Goal: Navigation & Orientation: Find specific page/section

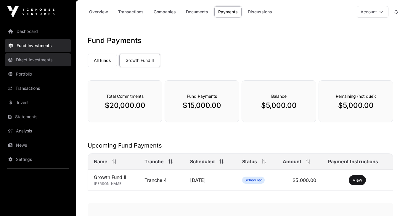
click at [36, 62] on link "Direct Investments" at bounding box center [38, 59] width 66 height 13
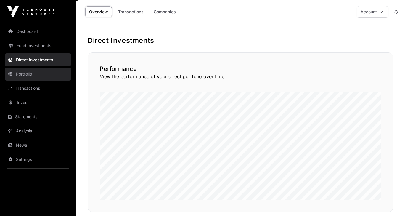
click at [29, 78] on link "Portfolio" at bounding box center [38, 74] width 66 height 13
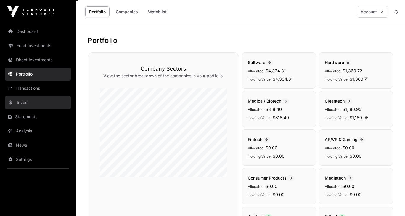
click at [24, 105] on link "Invest" at bounding box center [38, 102] width 66 height 13
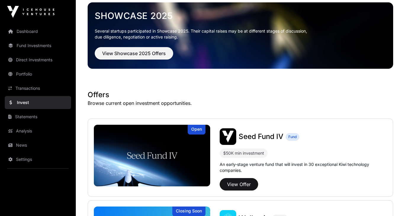
scroll to position [20, 0]
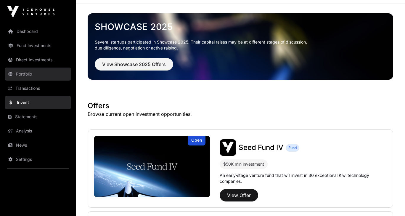
click at [24, 76] on link "Portfolio" at bounding box center [38, 74] width 66 height 13
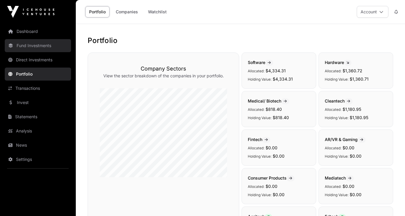
click at [31, 39] on link "Fund Investments" at bounding box center [38, 45] width 66 height 13
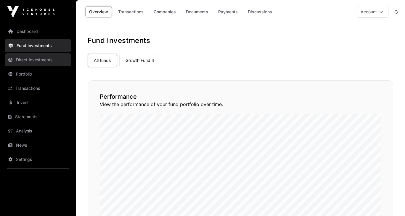
click at [43, 60] on link "Direct Investments" at bounding box center [38, 59] width 66 height 13
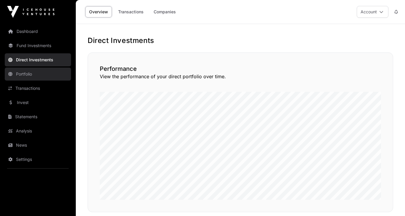
click at [41, 75] on link "Portfolio" at bounding box center [38, 74] width 66 height 13
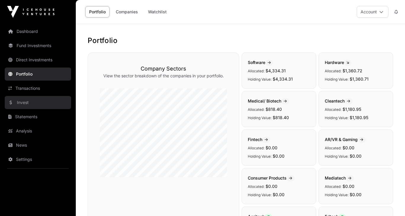
click at [39, 99] on link "Invest" at bounding box center [38, 102] width 66 height 13
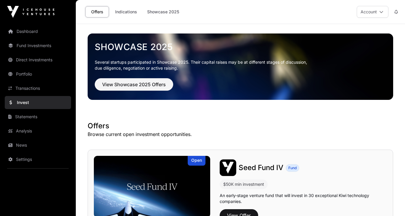
scroll to position [30, 0]
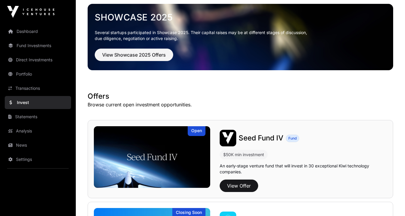
click at [247, 138] on span "Seed Fund IV" at bounding box center [261, 138] width 45 height 9
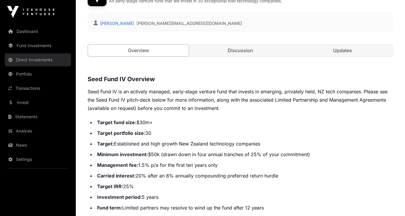
scroll to position [140, 0]
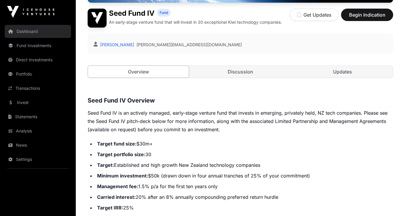
click at [16, 37] on link "Dashboard" at bounding box center [38, 31] width 66 height 13
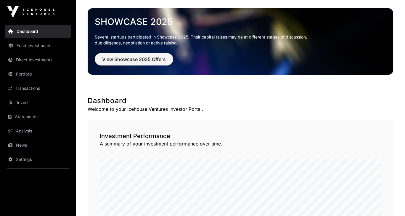
scroll to position [89, 0]
